Goal: Information Seeking & Learning: Learn about a topic

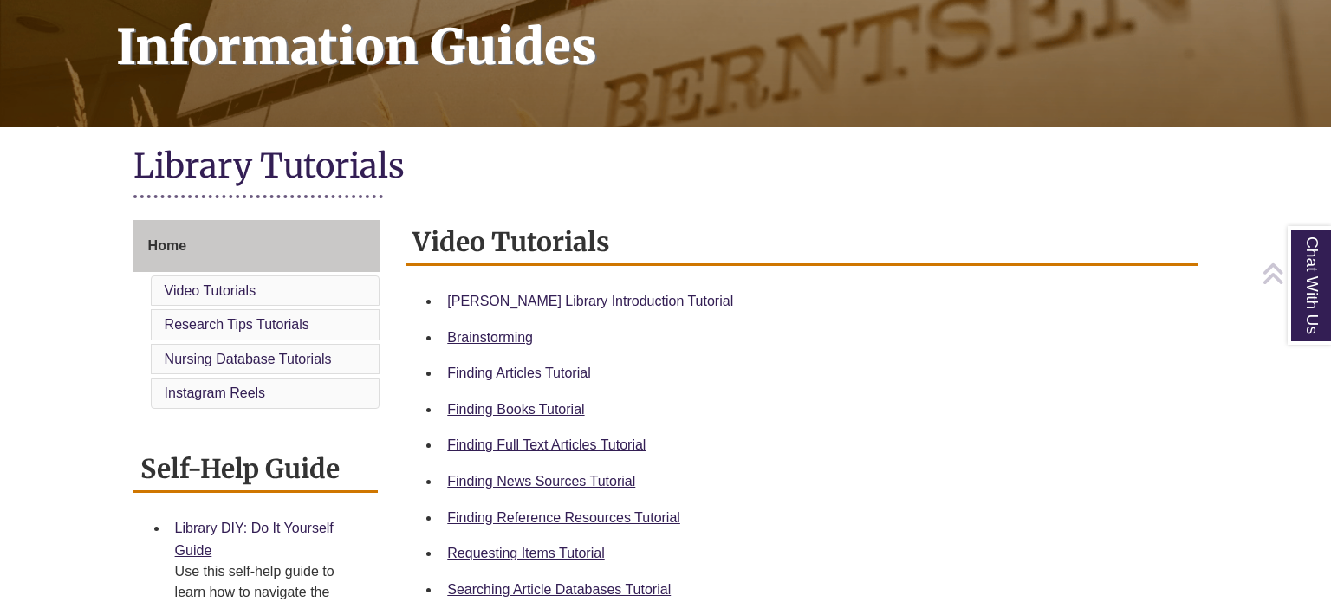
scroll to position [279, 0]
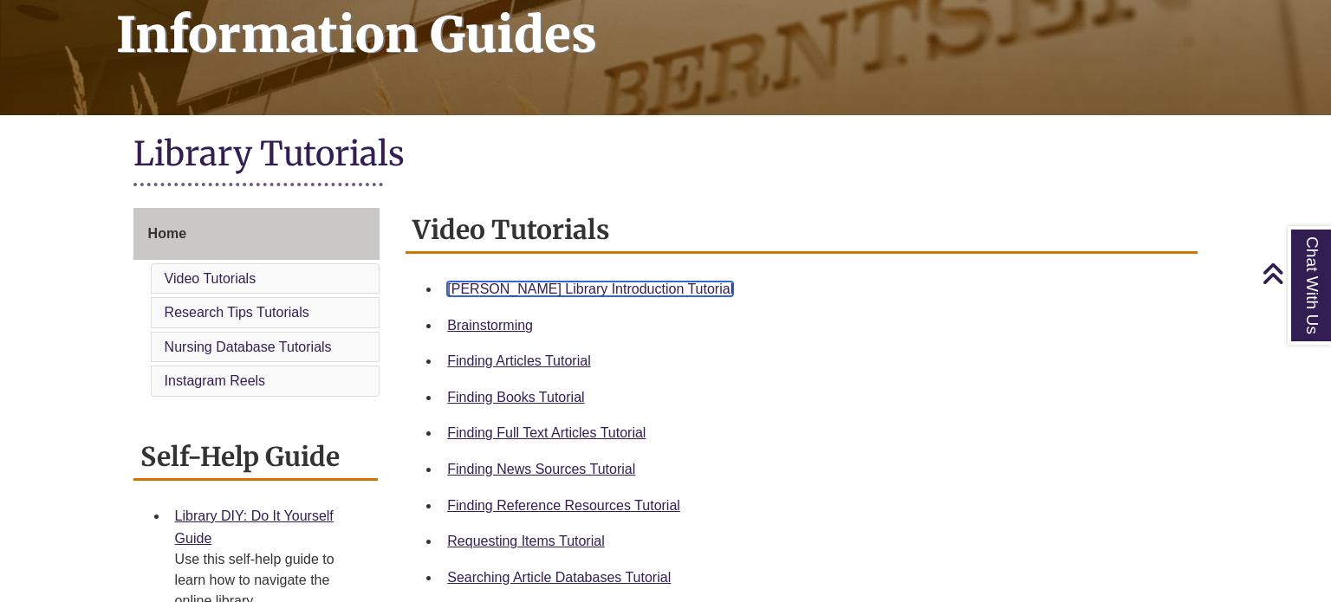
click at [622, 286] on link "Berntsen Library Introduction Tutorial" at bounding box center [590, 289] width 286 height 15
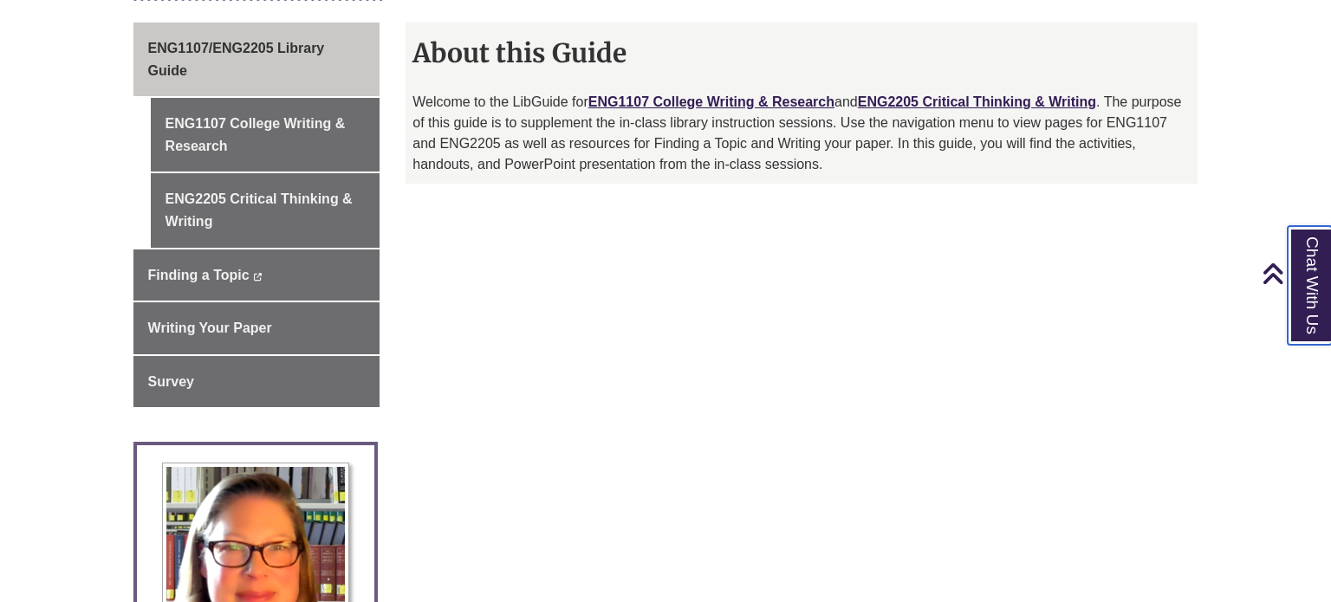
scroll to position [424, 0]
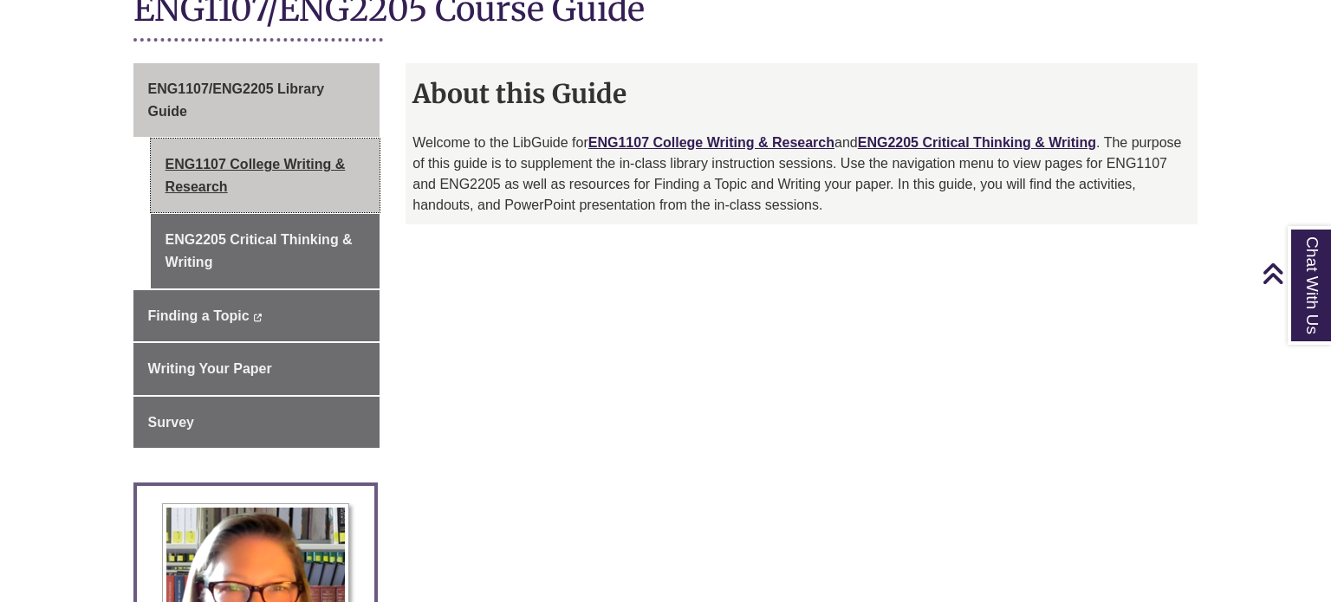
click at [325, 181] on link "ENG1107 College Writing & Research" at bounding box center [266, 176] width 230 height 74
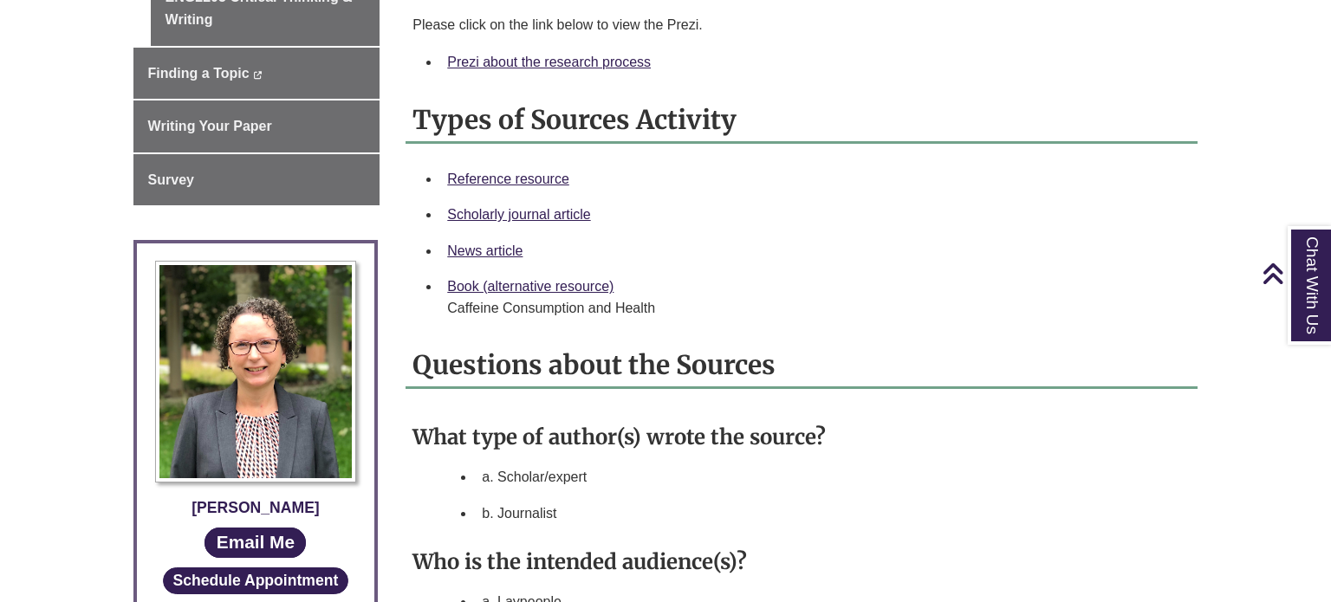
scroll to position [648, 0]
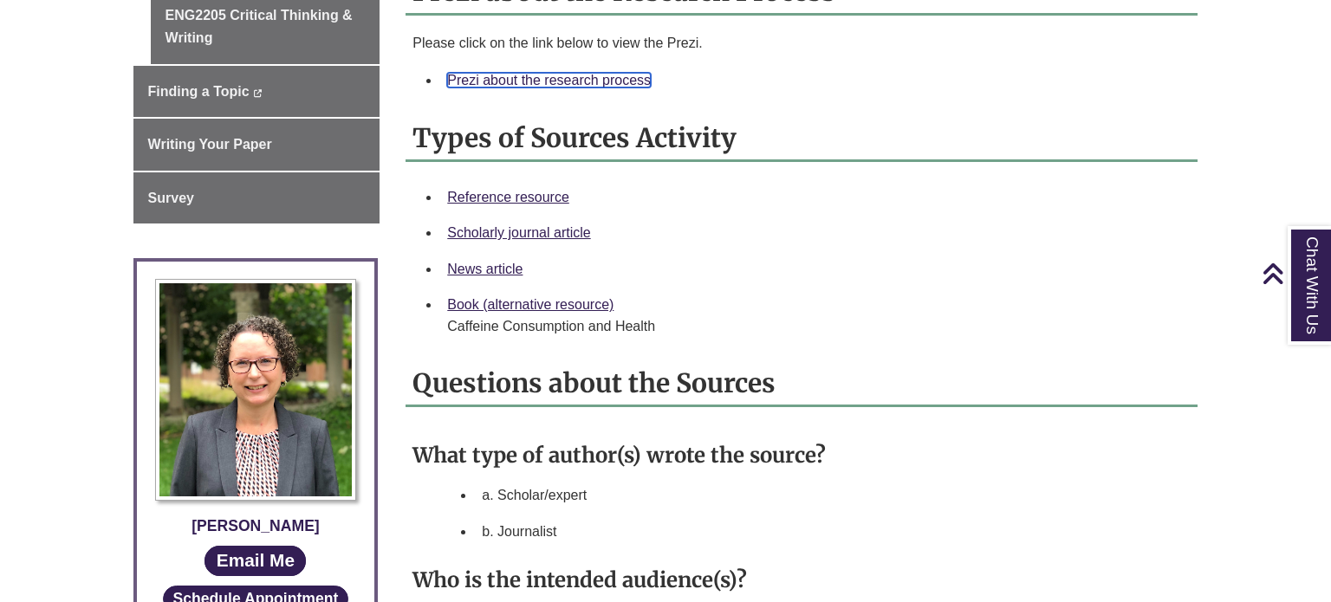
click at [491, 81] on link "Prezi about the research process" at bounding box center [549, 80] width 204 height 15
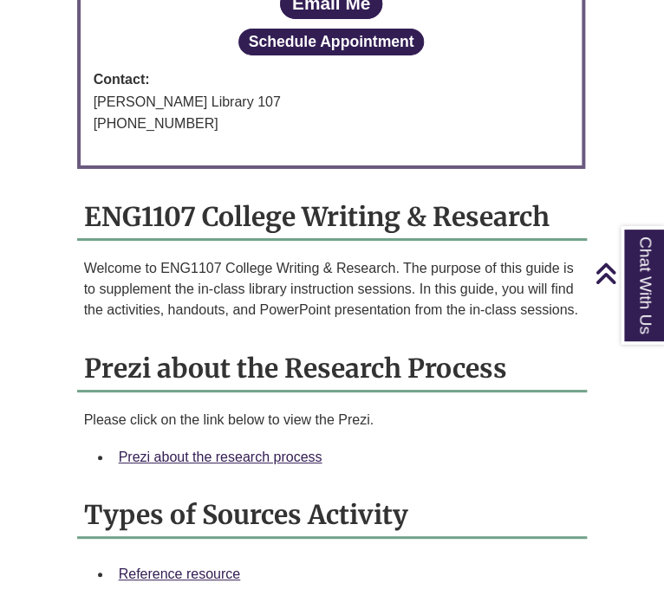
scroll to position [1421, 0]
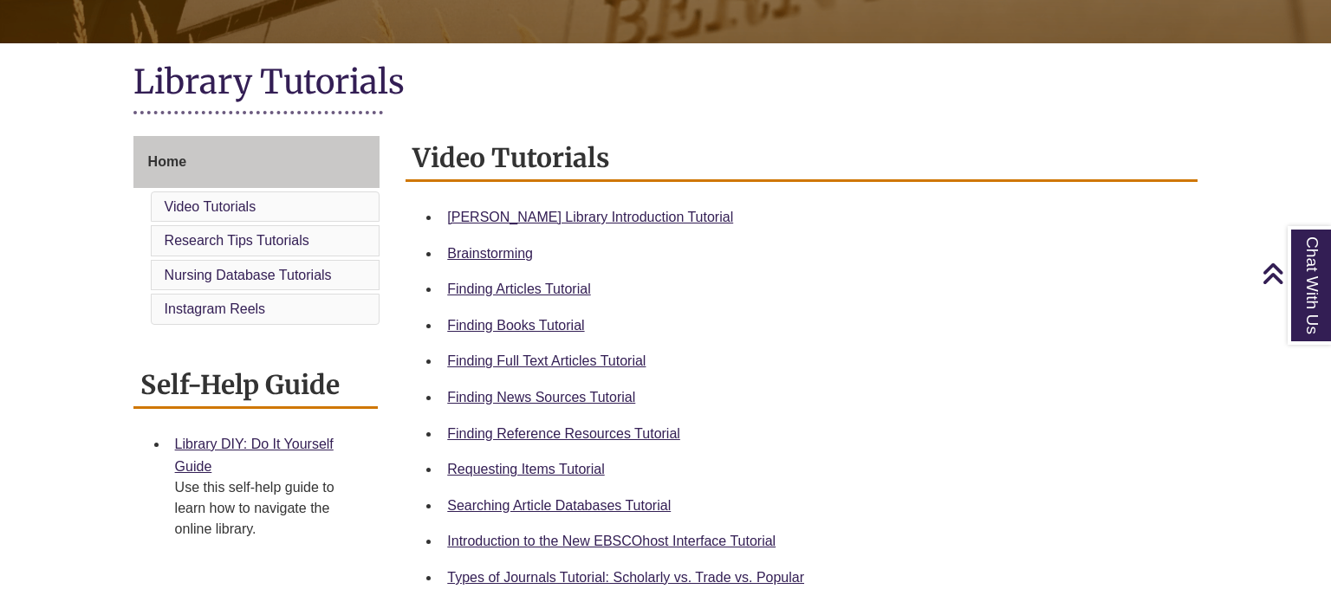
scroll to position [354, 0]
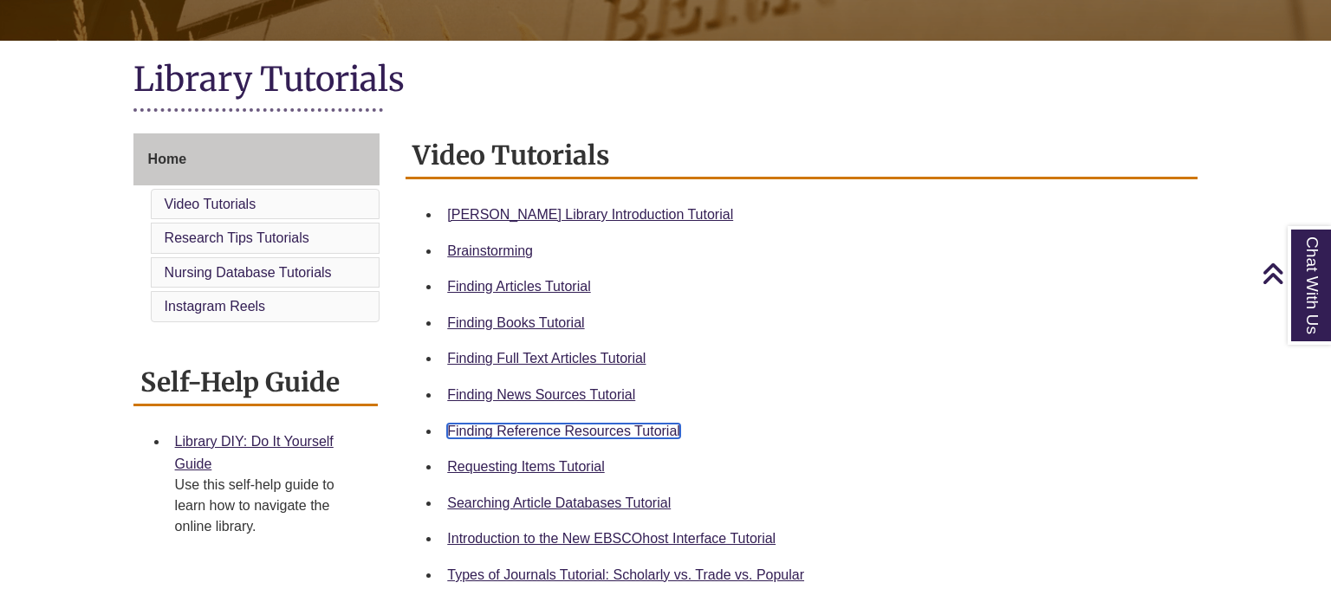
click at [522, 432] on link "Finding Reference Resources Tutorial" at bounding box center [563, 431] width 233 height 15
